Goal: Task Accomplishment & Management: Complete application form

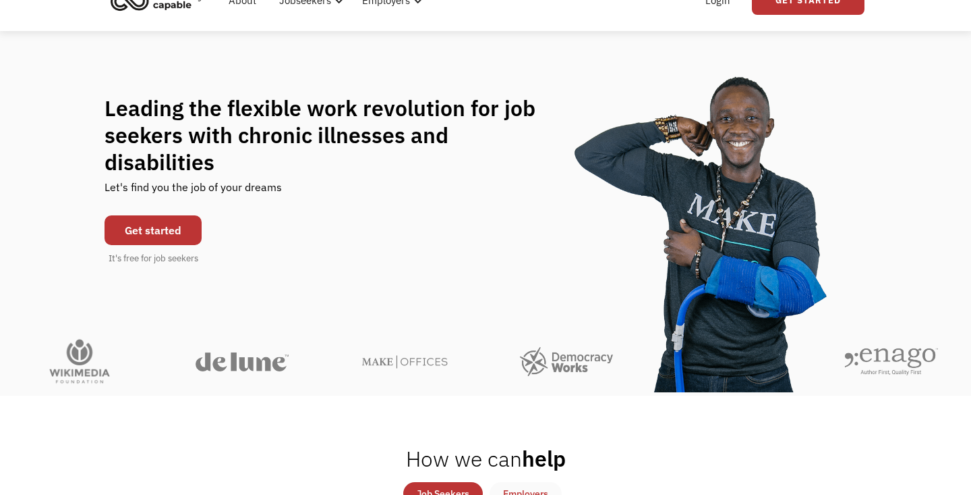
scroll to position [64, 0]
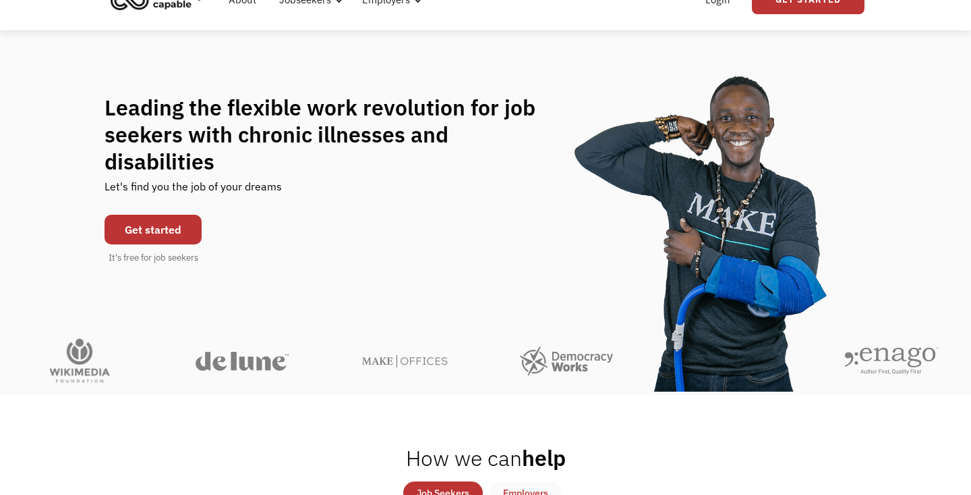
drag, startPoint x: 260, startPoint y: 360, endPoint x: 270, endPoint y: 360, distance: 10.1
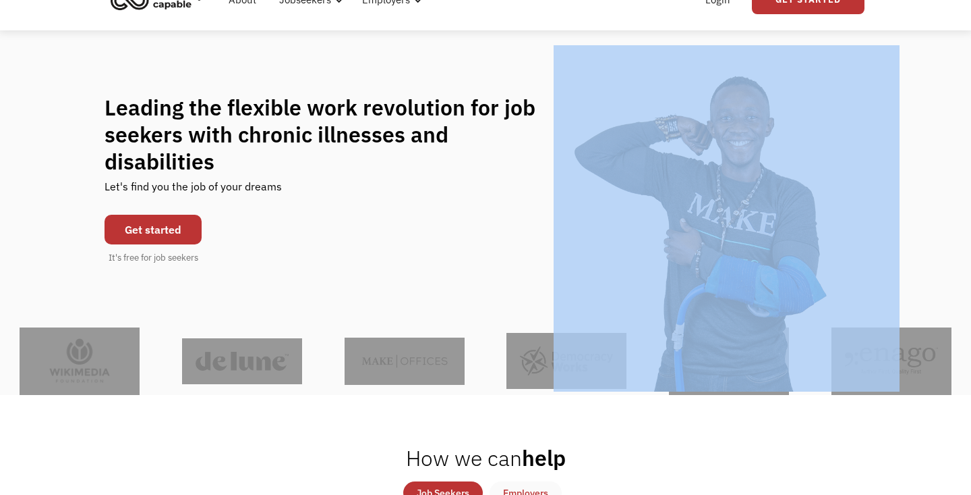
drag, startPoint x: 490, startPoint y: 371, endPoint x: 307, endPoint y: 362, distance: 183.1
click at [307, 362] on div "Slide 2 of 6. Slide 2 of 2." at bounding box center [485, 360] width 971 height 67
drag, startPoint x: 580, startPoint y: 355, endPoint x: 573, endPoint y: 357, distance: 7.7
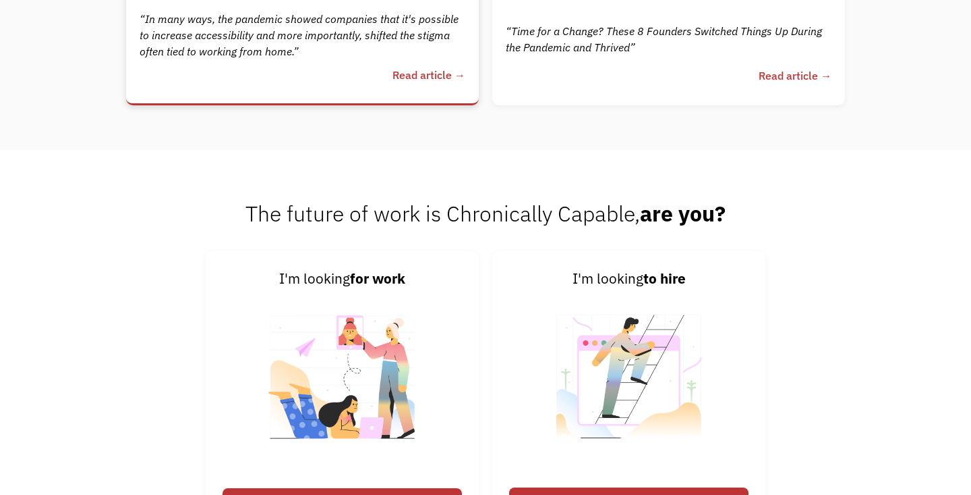
scroll to position [3167, 0]
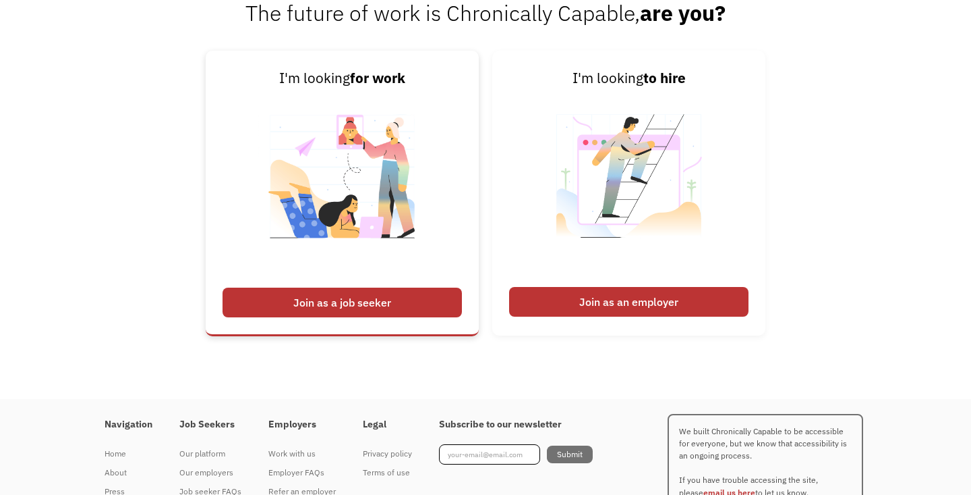
click at [352, 311] on div "Join as a job seeker" at bounding box center [342, 302] width 239 height 30
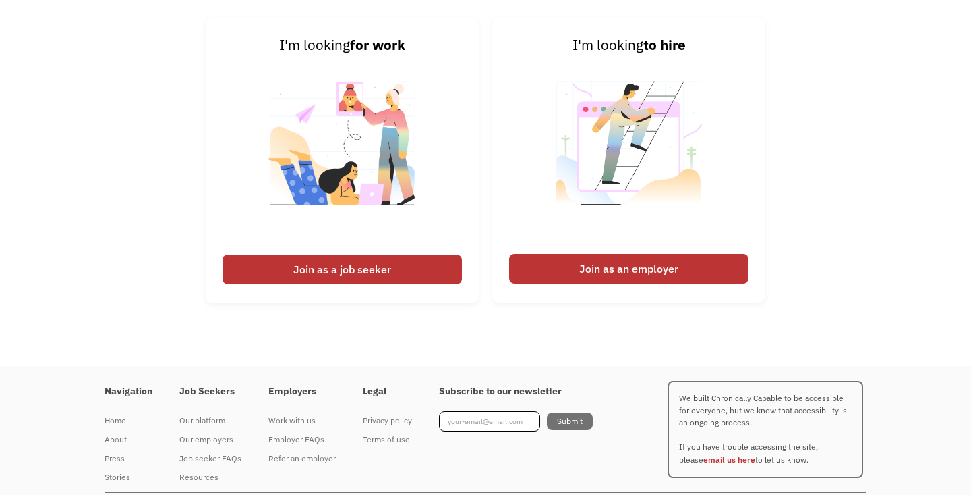
scroll to position [3205, 0]
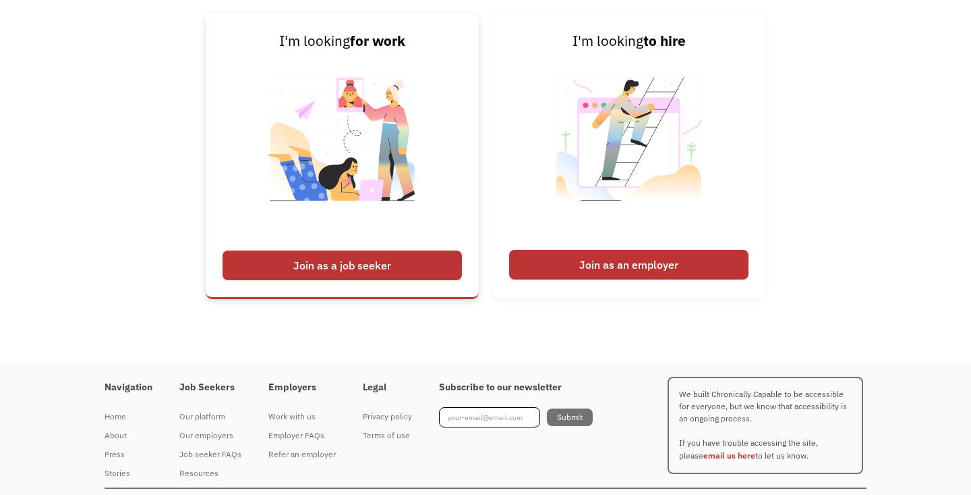
click at [370, 270] on div "Join as a job seeker" at bounding box center [342, 265] width 239 height 30
click at [378, 254] on div "Join as a job seeker" at bounding box center [342, 265] width 239 height 30
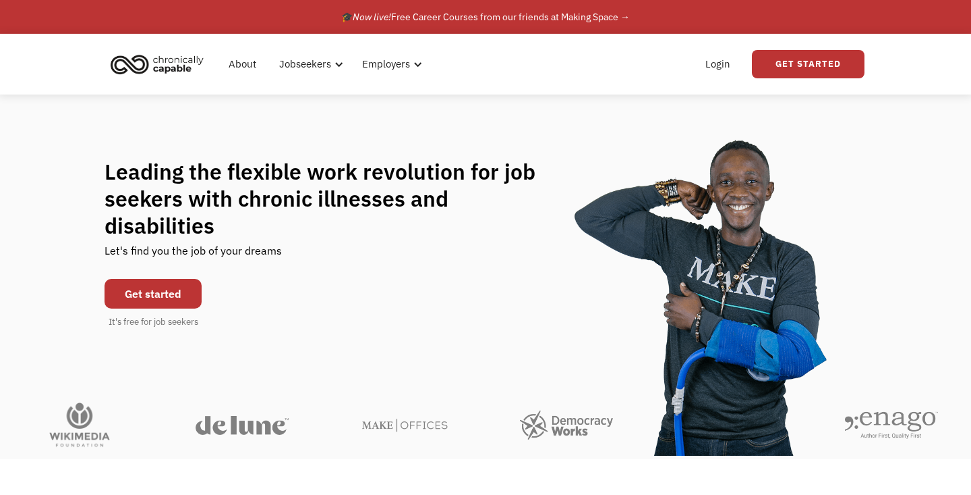
scroll to position [0, 0]
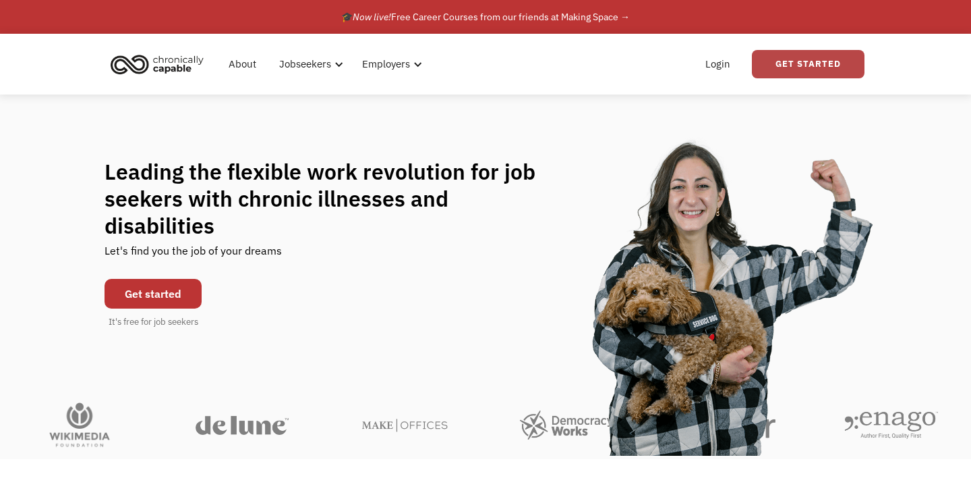
click at [779, 69] on link "Get Started" at bounding box center [808, 64] width 113 height 28
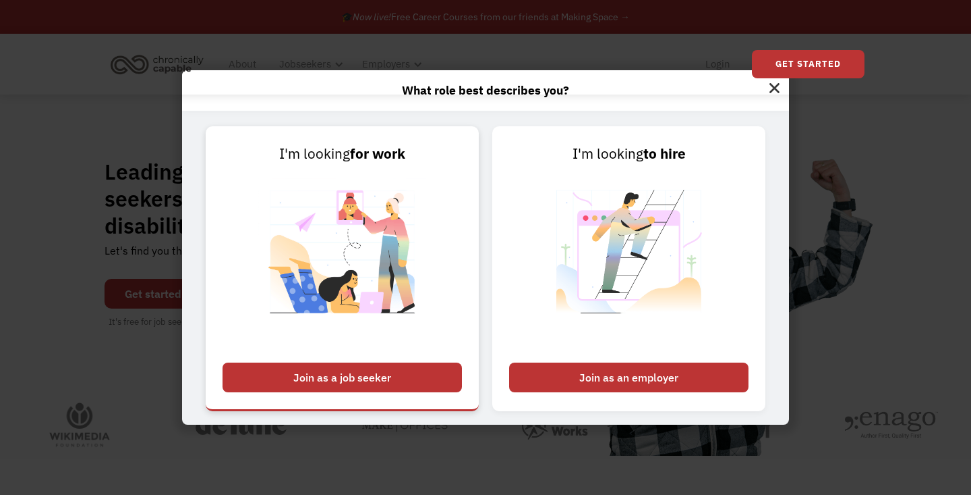
click at [368, 375] on div "Join as a job seeker" at bounding box center [342, 377] width 239 height 30
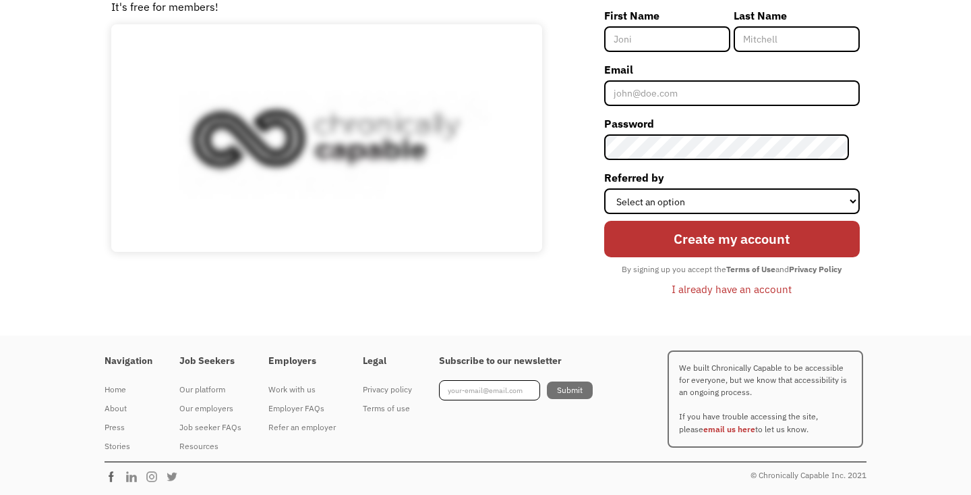
scroll to position [144, 0]
click at [112, 475] on img at bounding box center [115, 476] width 20 height 13
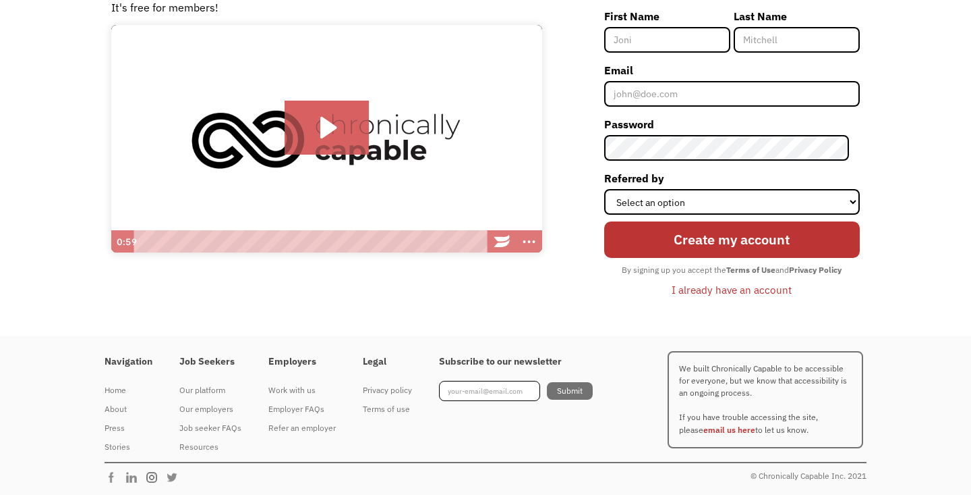
click at [150, 473] on img at bounding box center [155, 476] width 20 height 13
